Goal: Check status

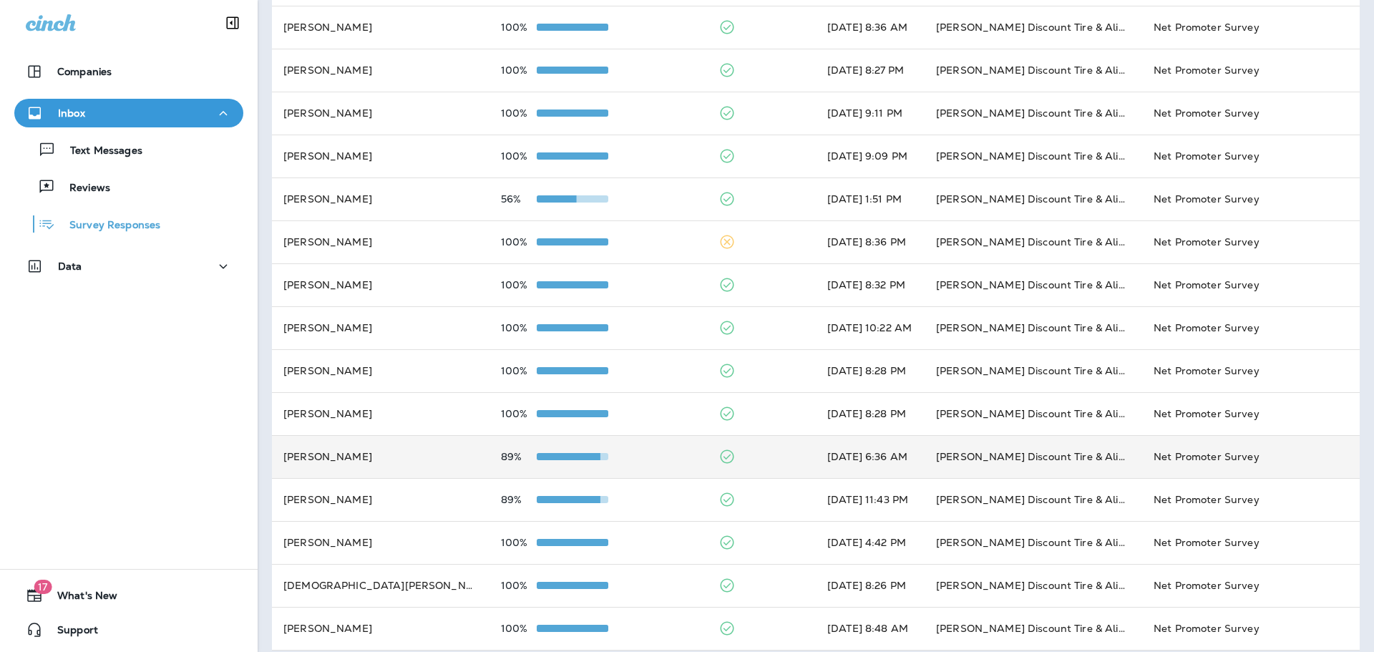
scroll to position [372, 0]
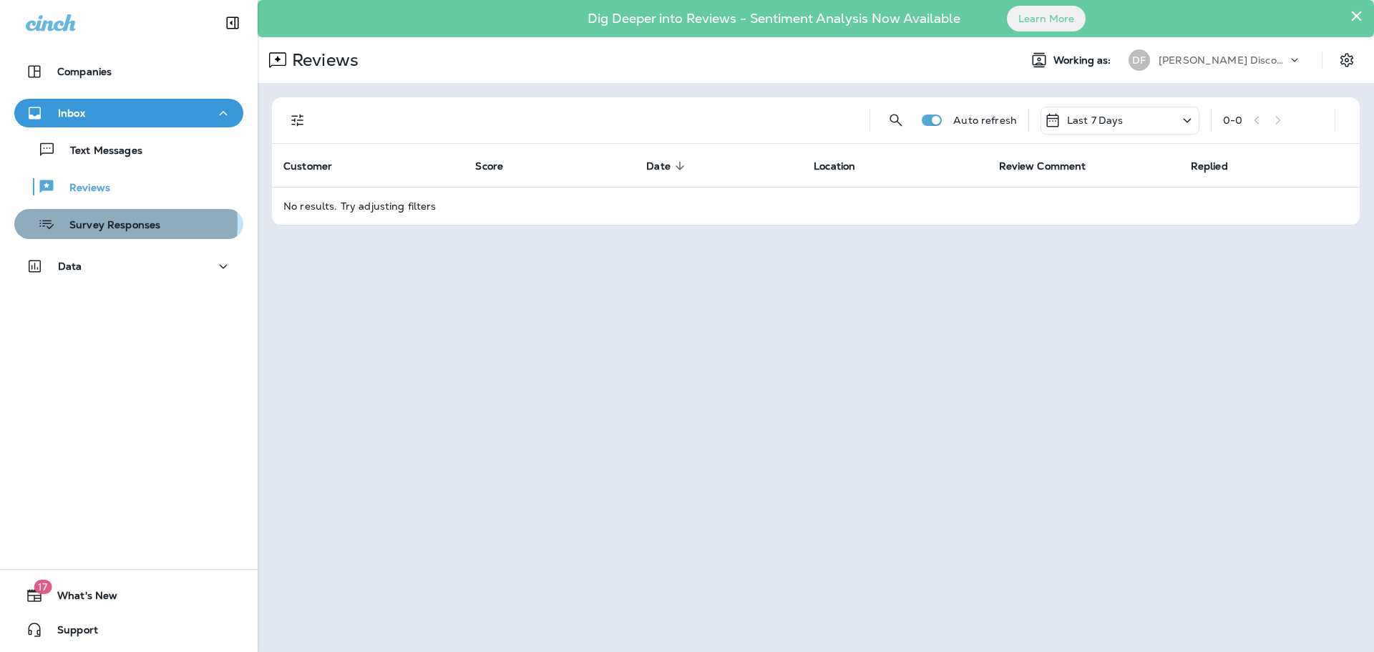
click at [105, 223] on p "Survey Responses" at bounding box center [107, 226] width 105 height 14
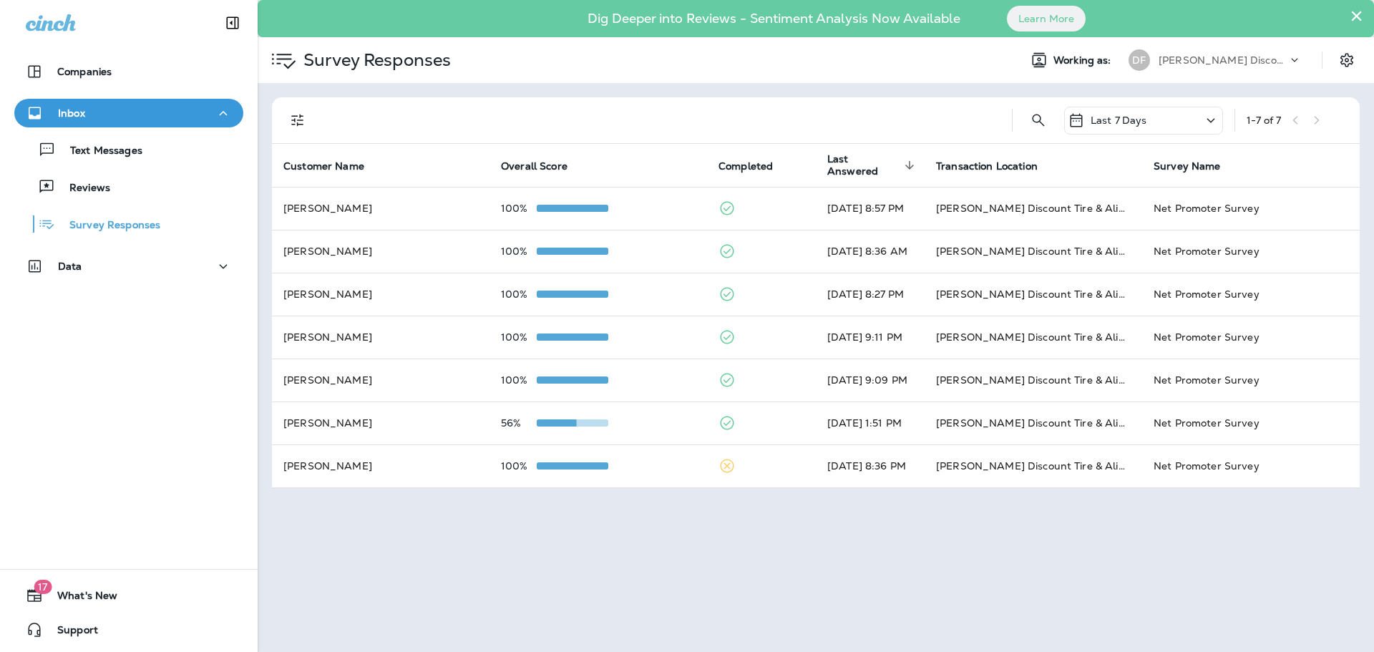
click at [1153, 117] on div "Last 7 Days" at bounding box center [1143, 121] width 159 height 28
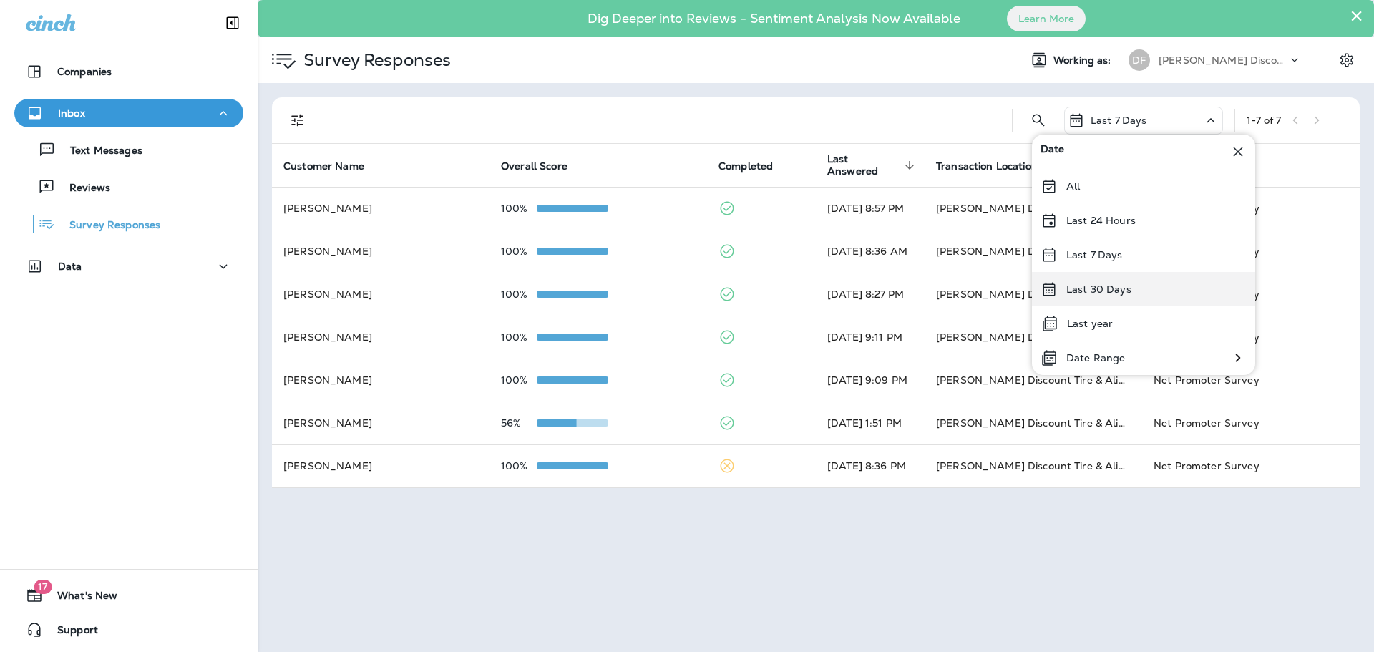
click at [1127, 291] on p "Last 30 Days" at bounding box center [1099, 288] width 65 height 11
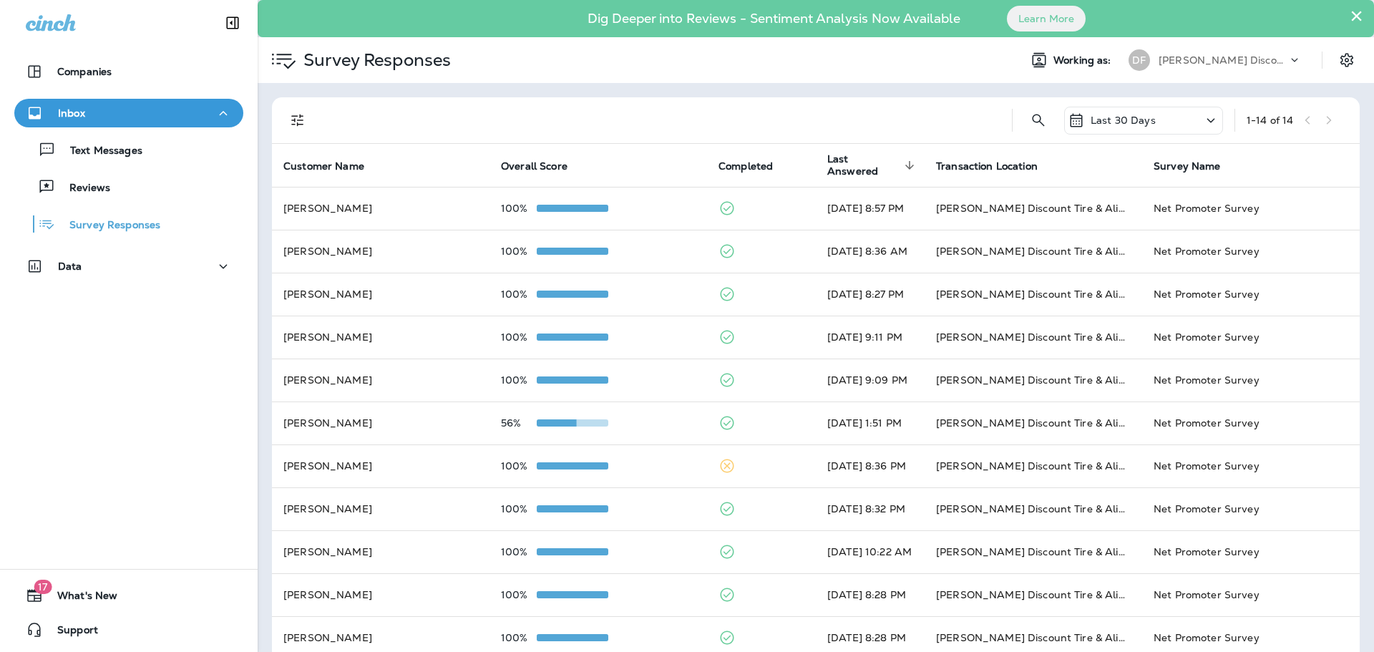
click at [1125, 122] on p "Last 30 Days" at bounding box center [1123, 120] width 65 height 11
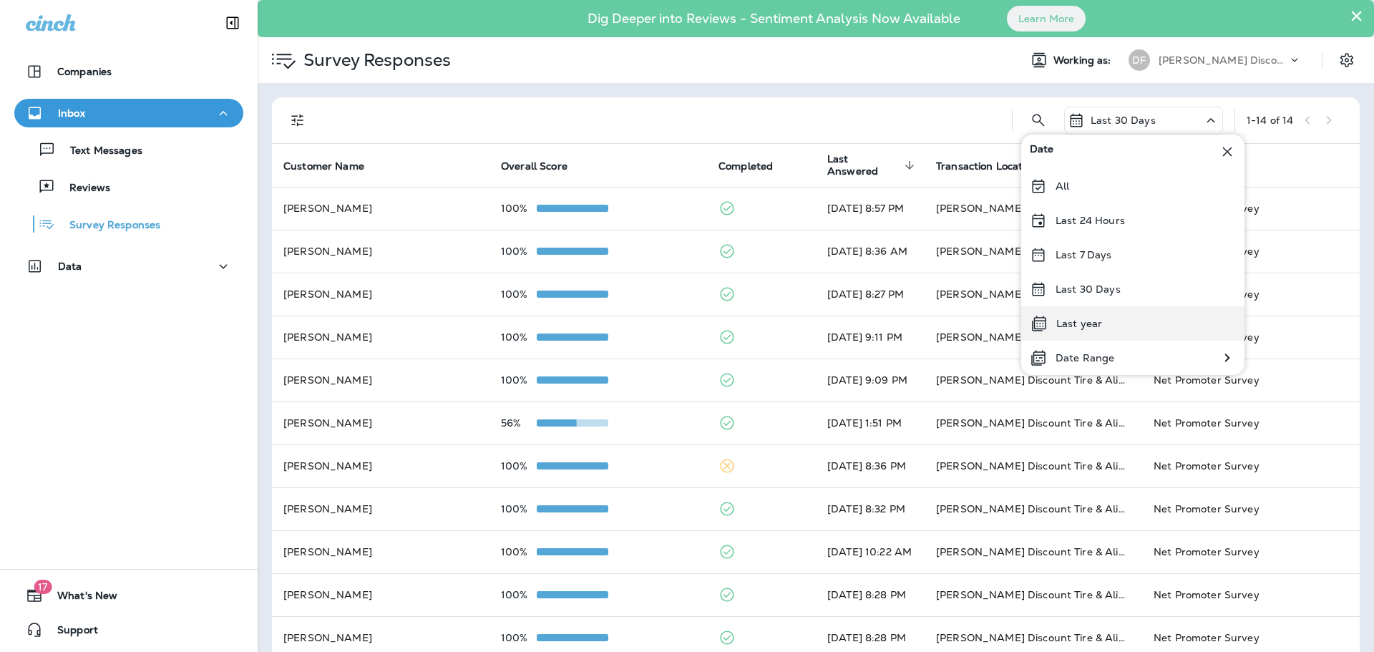
click at [1106, 322] on div "Last year" at bounding box center [1133, 323] width 223 height 34
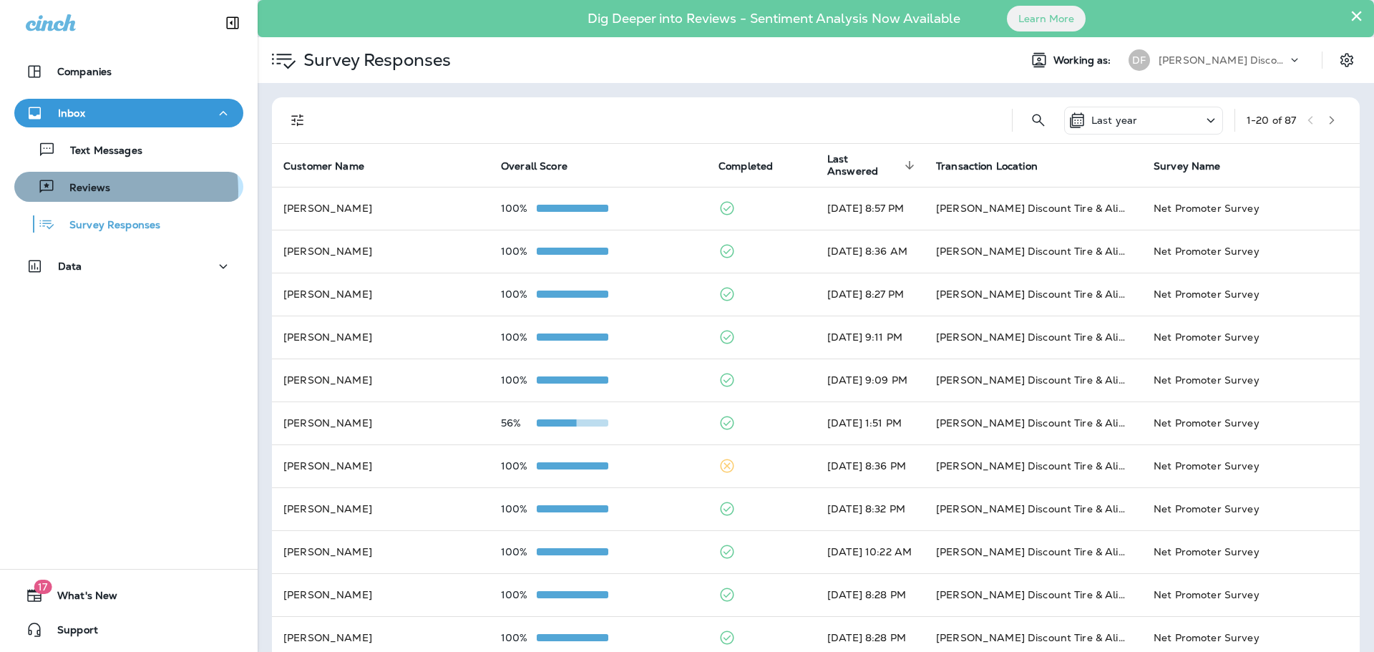
click at [91, 191] on p "Reviews" at bounding box center [82, 189] width 55 height 14
click at [1350, 11] on button "×" at bounding box center [1357, 15] width 14 height 23
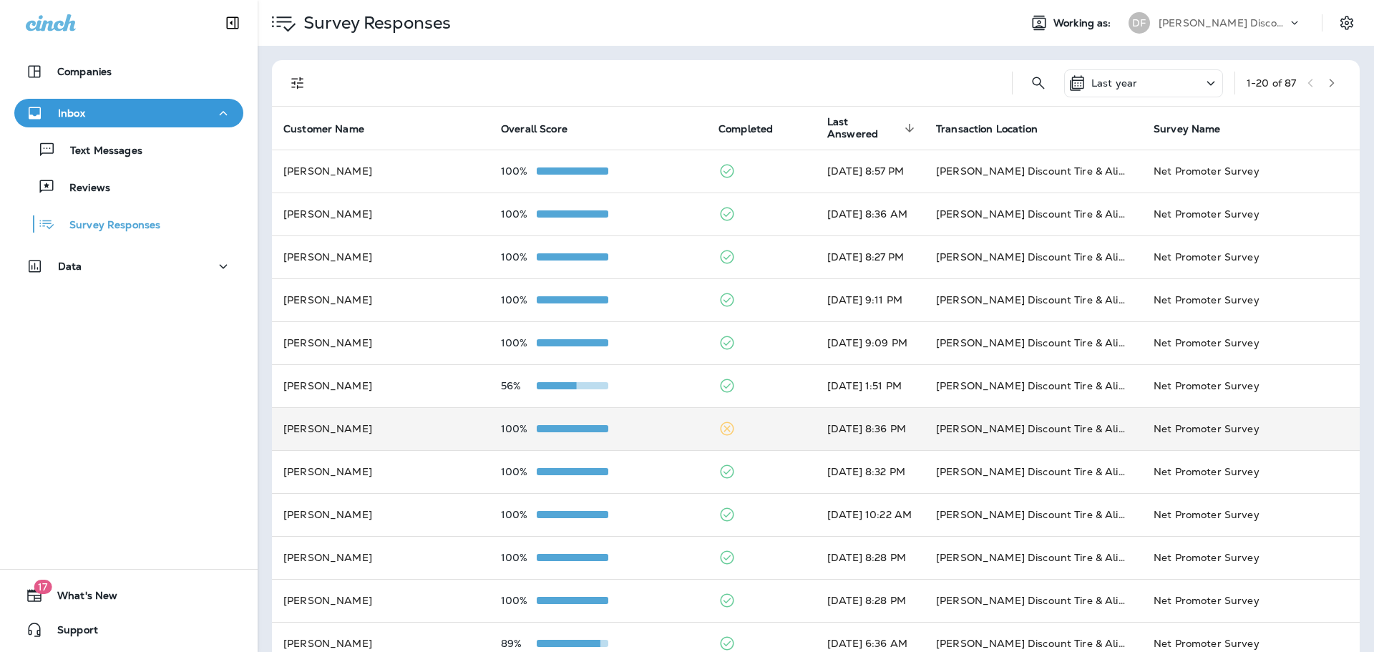
click at [719, 430] on icon at bounding box center [727, 428] width 17 height 17
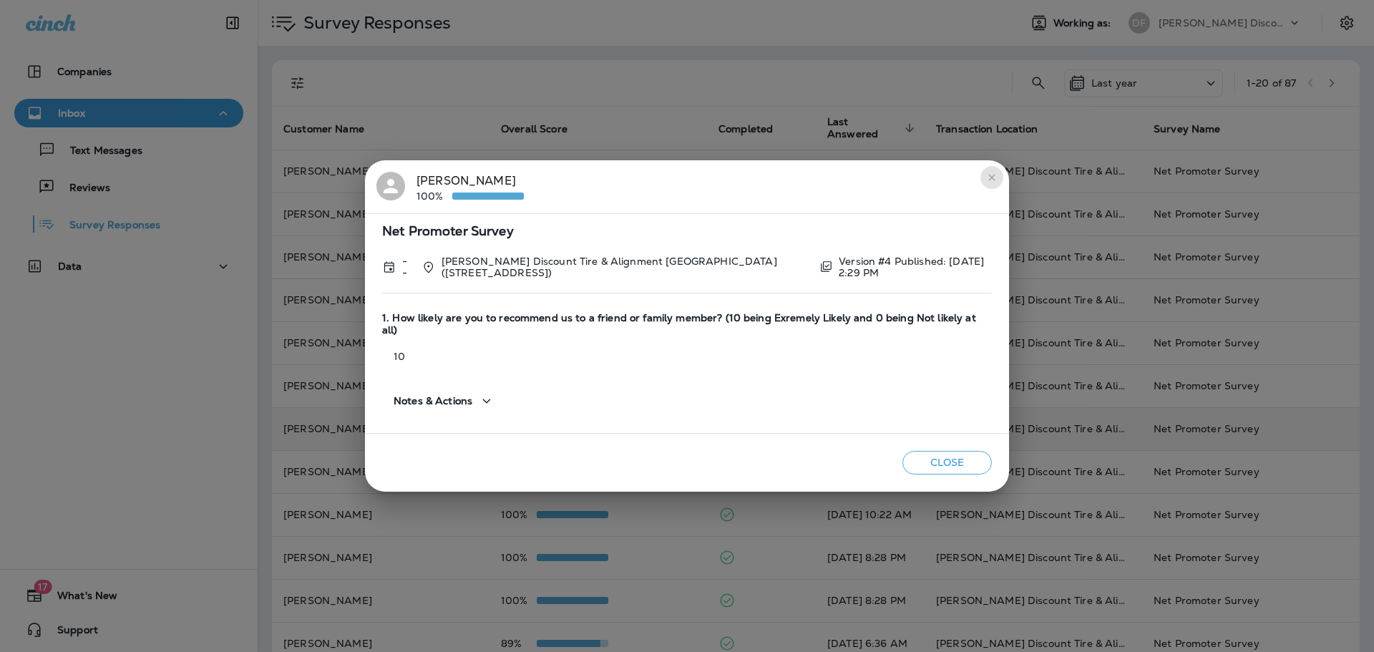
click at [993, 182] on icon "close" at bounding box center [991, 177] width 11 height 11
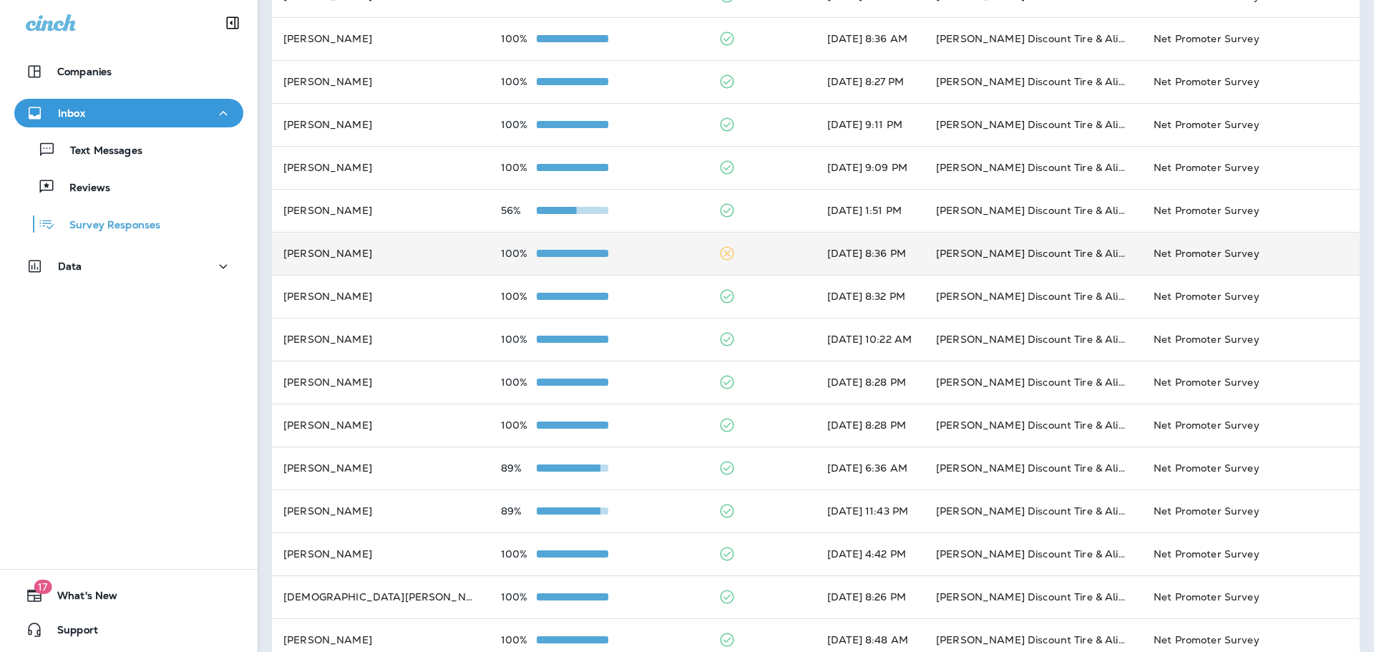
scroll to position [215, 0]
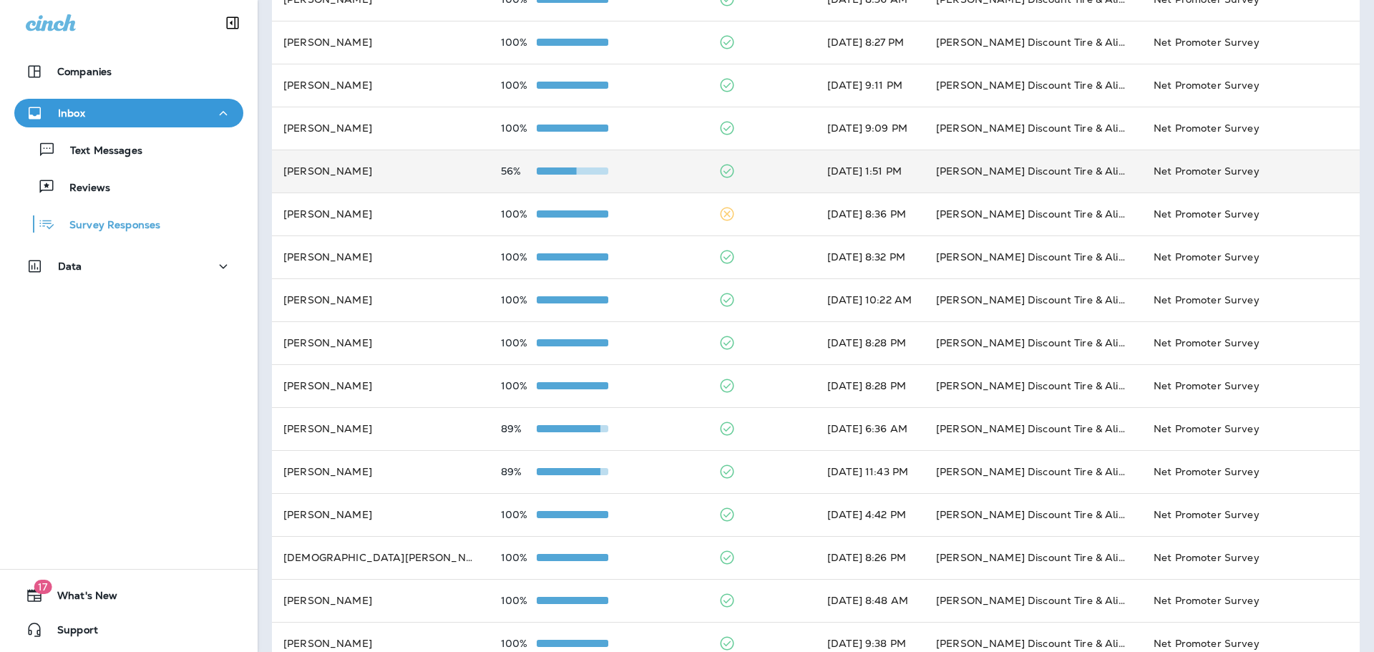
click at [559, 172] on span at bounding box center [541, 171] width 72 height 7
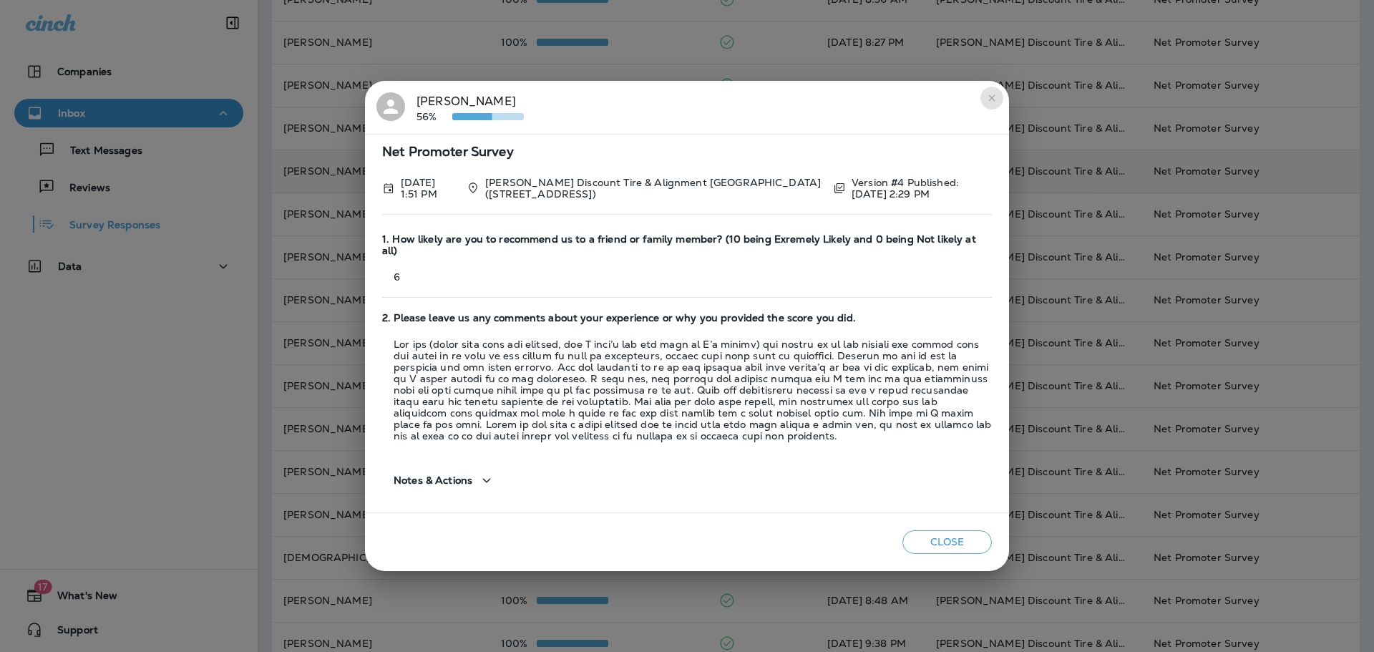
click at [992, 104] on icon "close" at bounding box center [991, 97] width 11 height 11
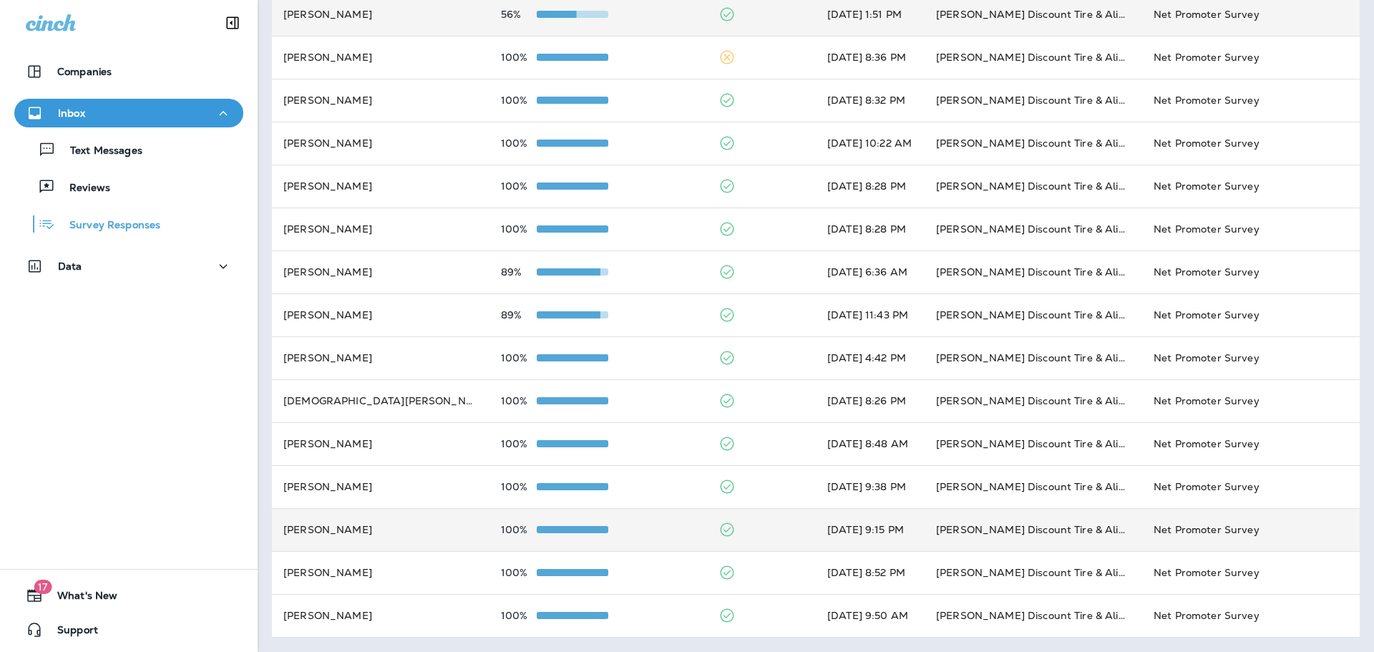
scroll to position [0, 0]
